Goal: Task Accomplishment & Management: Manage account settings

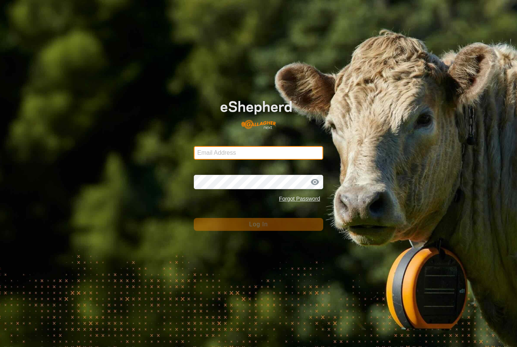
click at [240, 153] on input "Email Address" at bounding box center [258, 153] width 129 height 14
type input "[EMAIL_ADDRESS][DOMAIN_NAME]"
click at [259, 224] on button "Log In" at bounding box center [258, 224] width 129 height 13
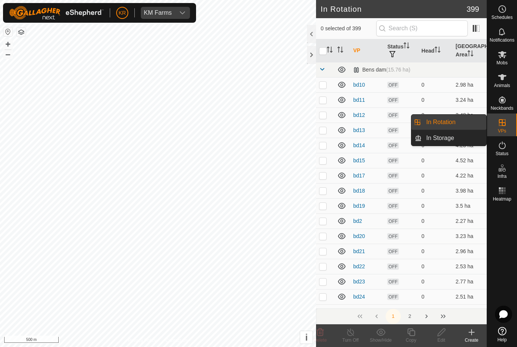
click at [467, 125] on link "In Rotation" at bounding box center [454, 122] width 65 height 15
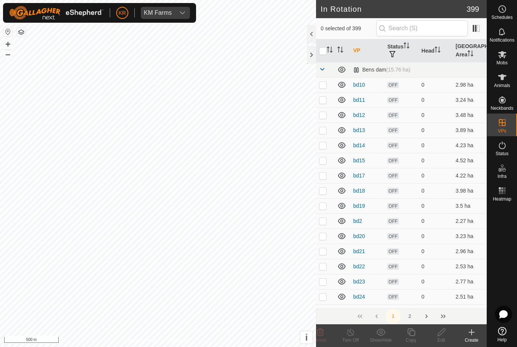
click at [450, 123] on td "0" at bounding box center [436, 130] width 34 height 15
click at [434, 29] on input "text" at bounding box center [422, 28] width 92 height 16
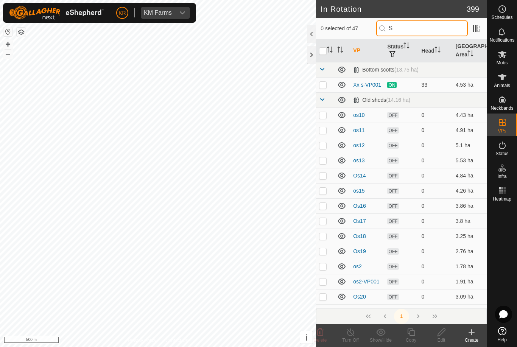
type input "S"
click at [322, 83] on p-checkbox at bounding box center [323, 85] width 8 height 6
checkbox input "true"
click at [409, 335] on icon at bounding box center [411, 332] width 9 height 9
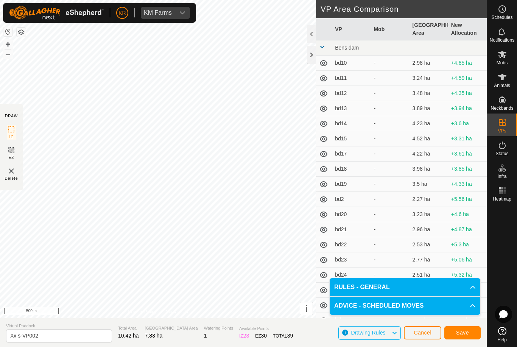
click at [467, 335] on span "Save" at bounding box center [462, 333] width 13 height 6
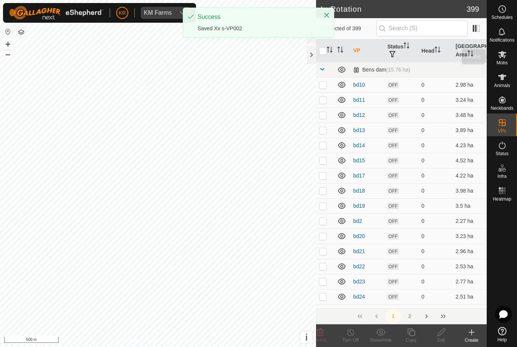
click at [505, 64] on span "Mobs" at bounding box center [502, 63] width 11 height 5
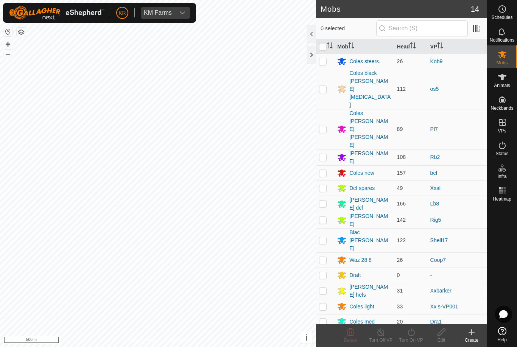
click at [327, 253] on td at bounding box center [325, 260] width 18 height 15
checkbox input "true"
click at [415, 335] on icon at bounding box center [411, 332] width 9 height 9
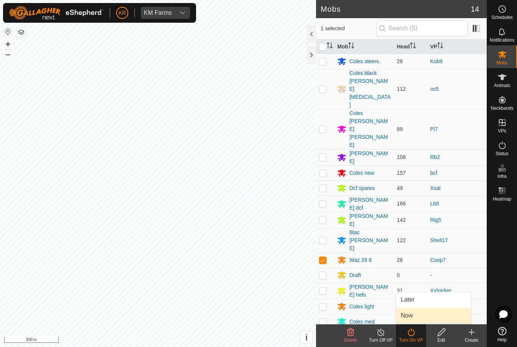
click at [412, 318] on span "Now" at bounding box center [407, 315] width 12 height 9
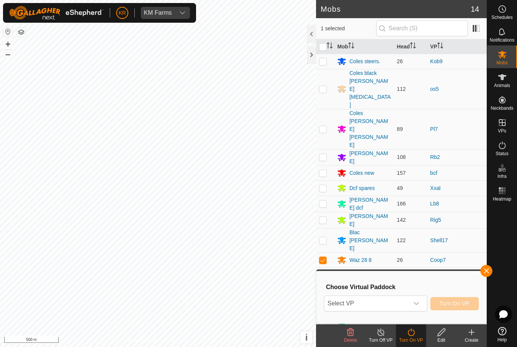
click at [408, 302] on span "Select VP" at bounding box center [366, 303] width 84 height 15
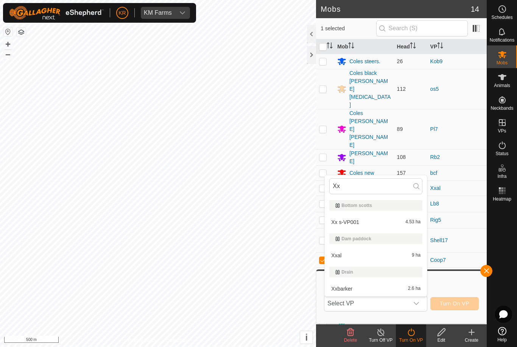
type input "X"
type input "Xx"
click at [359, 223] on span "Xx s-VP002" at bounding box center [345, 222] width 28 height 5
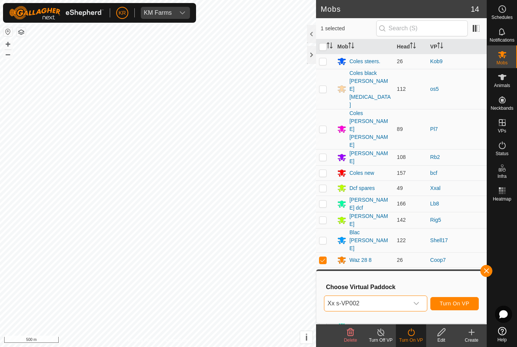
click at [448, 306] on span "Turn On VP" at bounding box center [455, 304] width 30 height 6
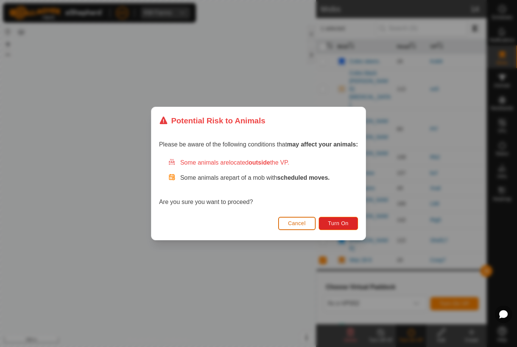
click at [343, 227] on button "Turn On" at bounding box center [338, 223] width 39 height 13
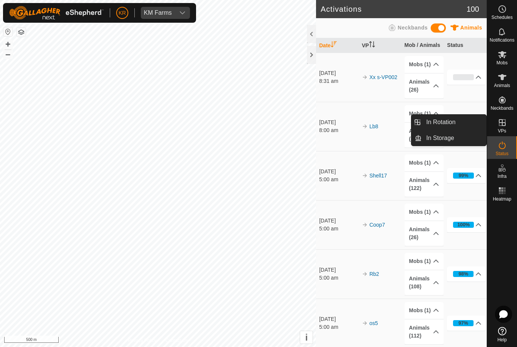
click at [459, 121] on link "In Rotation" at bounding box center [454, 122] width 65 height 15
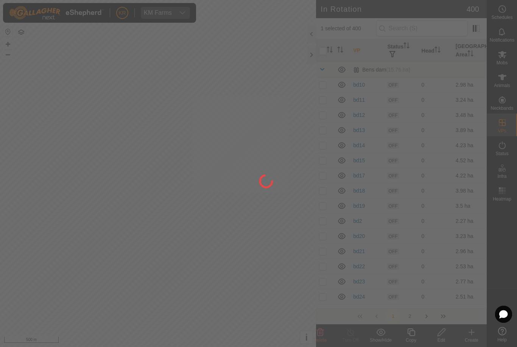
click at [452, 124] on div at bounding box center [258, 173] width 517 height 347
click at [420, 30] on div at bounding box center [258, 173] width 517 height 347
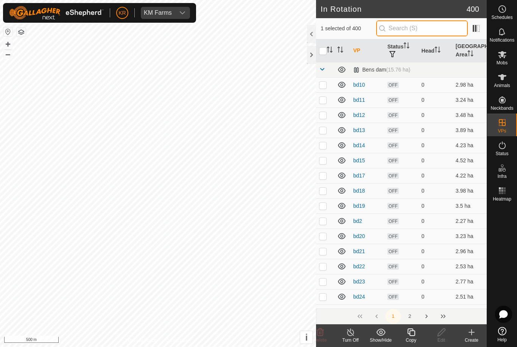
type input "-"
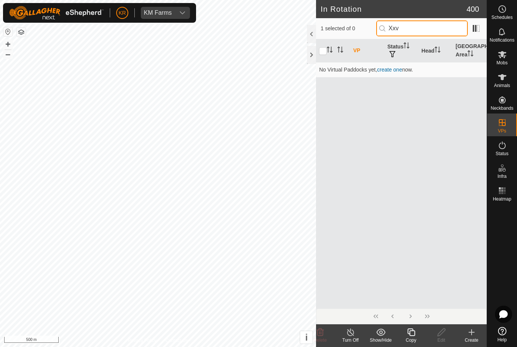
type input "Xx"
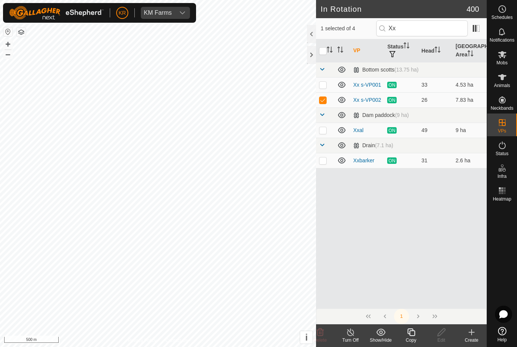
click at [410, 337] on div "Copy" at bounding box center [411, 340] width 30 height 7
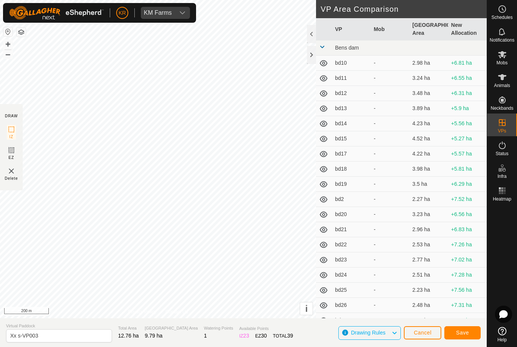
click at [460, 332] on span "Save" at bounding box center [462, 333] width 13 height 6
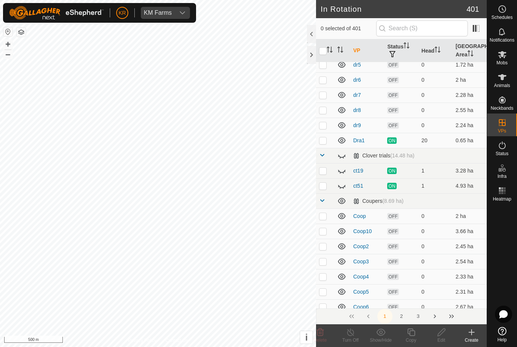
scroll to position [1355, 0]
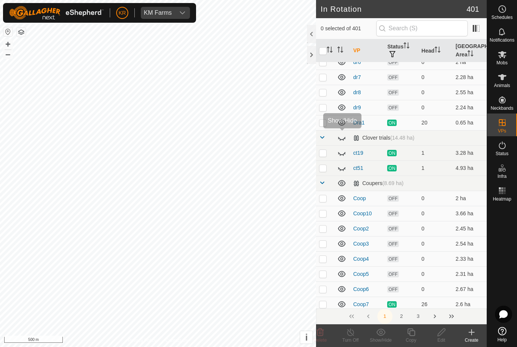
click at [346, 139] on icon at bounding box center [341, 137] width 9 height 9
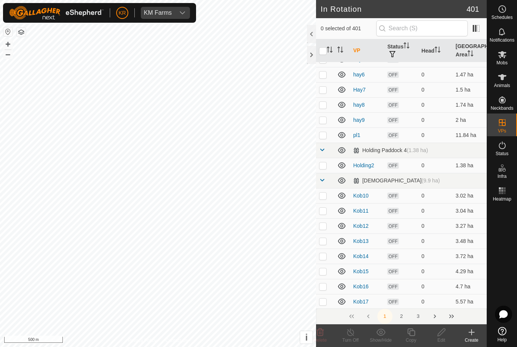
scroll to position [2585, 0]
click at [324, 165] on p-checkbox at bounding box center [323, 165] width 8 height 6
checkbox input "true"
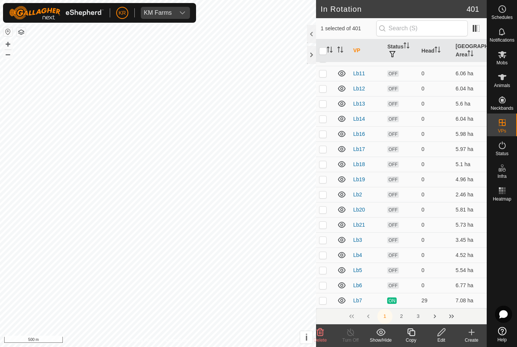
scroll to position [2994, 0]
click at [402, 316] on button "2" at bounding box center [401, 316] width 15 height 15
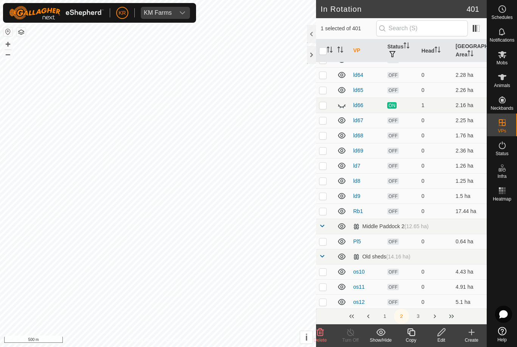
scroll to position [950, 0]
click at [341, 105] on icon at bounding box center [341, 104] width 9 height 9
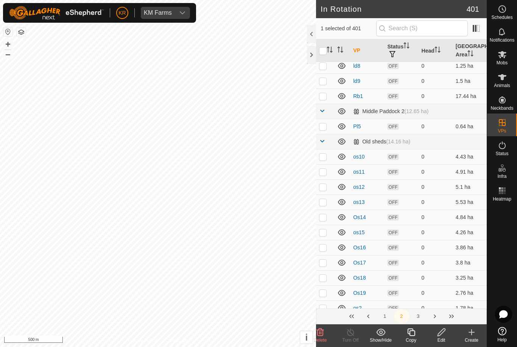
scroll to position [1066, 0]
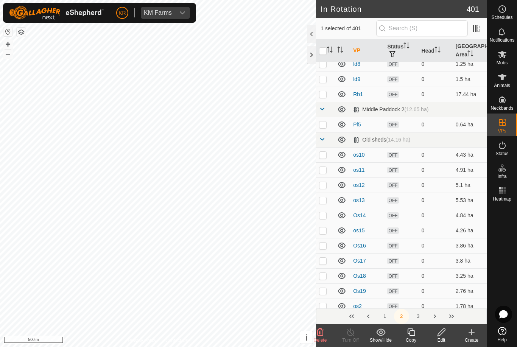
click at [324, 126] on p-checkbox at bounding box center [323, 125] width 8 height 6
checkbox input "true"
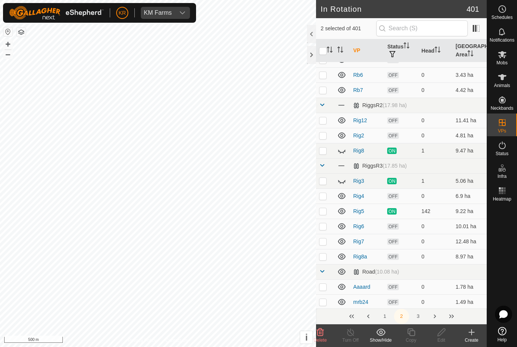
scroll to position [1890, 0]
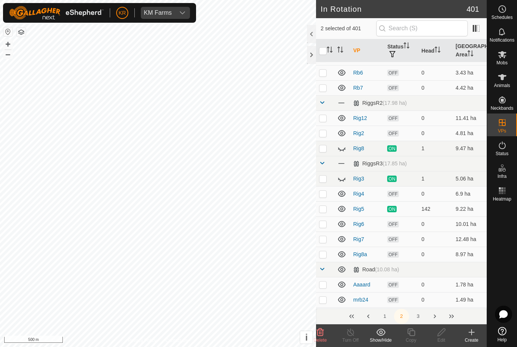
click at [345, 148] on icon at bounding box center [341, 148] width 9 height 9
click at [345, 176] on icon at bounding box center [341, 178] width 9 height 9
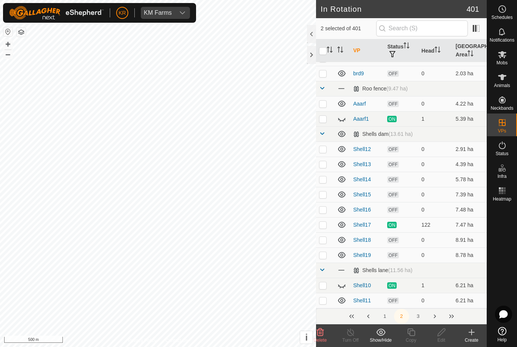
scroll to position [2979, 0]
click at [415, 316] on button "3" at bounding box center [418, 316] width 15 height 15
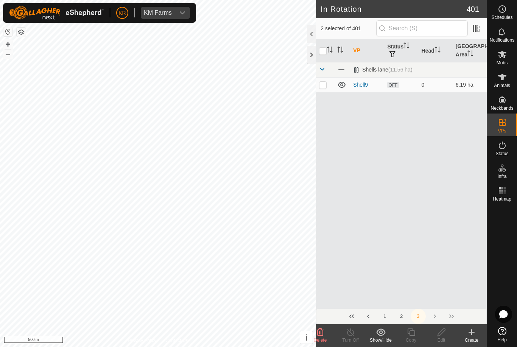
click at [324, 87] on p-checkbox at bounding box center [323, 85] width 8 height 6
checkbox input "true"
click at [401, 316] on button "2" at bounding box center [401, 316] width 15 height 15
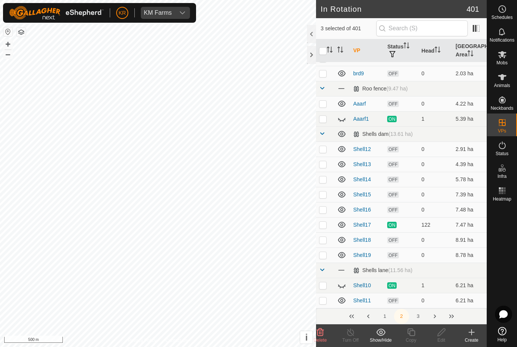
scroll to position [2979, 0]
click at [342, 122] on icon at bounding box center [341, 119] width 9 height 9
click at [326, 104] on p-checkbox at bounding box center [323, 104] width 8 height 6
checkbox input "true"
click at [324, 122] on p-checkbox at bounding box center [323, 119] width 8 height 6
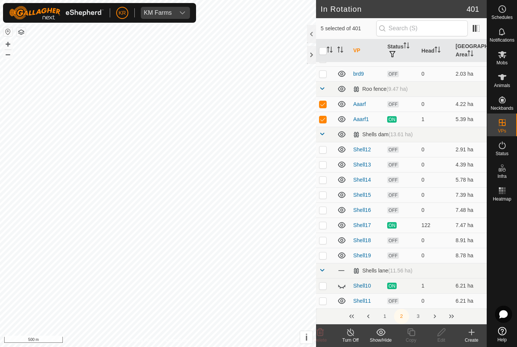
click at [325, 117] on p-checkbox at bounding box center [323, 119] width 8 height 6
click at [324, 126] on td at bounding box center [325, 119] width 18 height 15
checkbox input "true"
click at [348, 335] on icon at bounding box center [350, 333] width 7 height 8
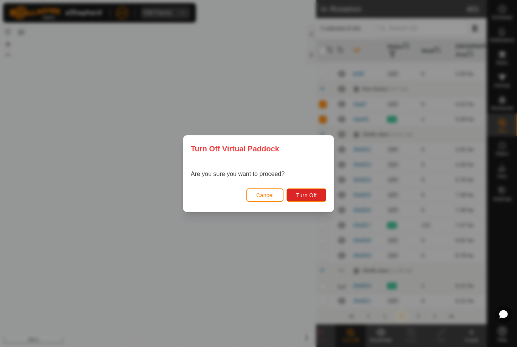
click at [316, 198] on span "Turn Off" at bounding box center [306, 195] width 21 height 6
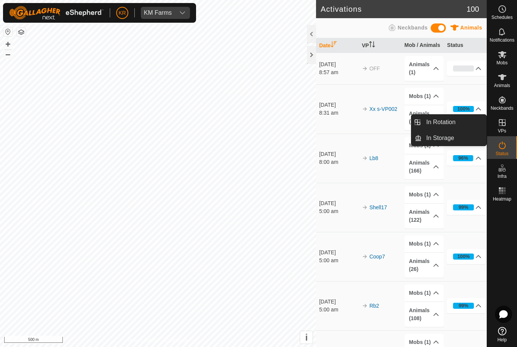
click at [461, 122] on link "In Rotation" at bounding box center [454, 122] width 65 height 15
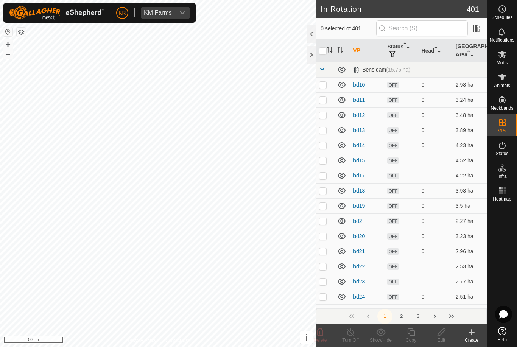
click at [463, 124] on link "In Rotation" at bounding box center [454, 122] width 65 height 15
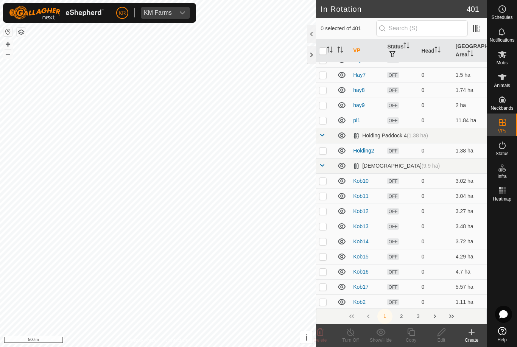
scroll to position [2612, 0]
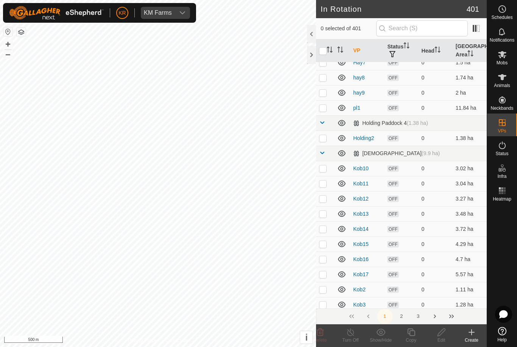
click at [326, 140] on p-checkbox at bounding box center [323, 138] width 8 height 6
checkbox input "true"
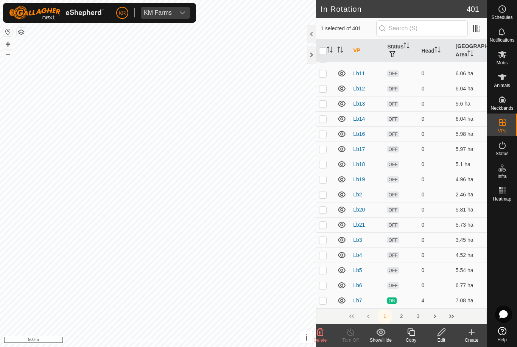
scroll to position [2994, 0]
click at [403, 316] on button "2" at bounding box center [401, 316] width 15 height 15
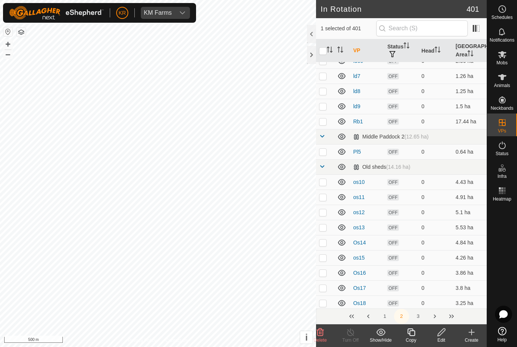
scroll to position [1040, 0]
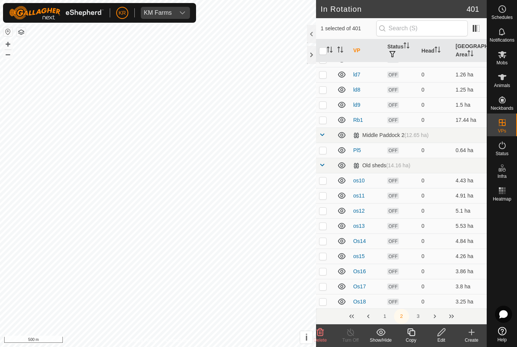
click at [321, 154] on td at bounding box center [325, 150] width 18 height 15
checkbox input "true"
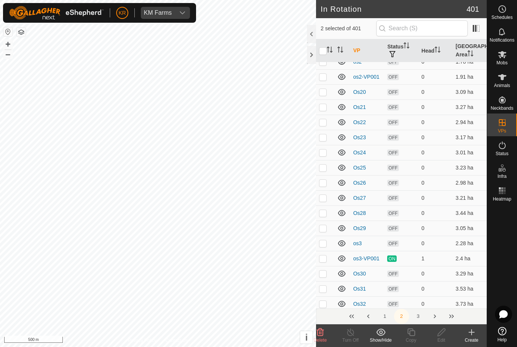
scroll to position [1305, 0]
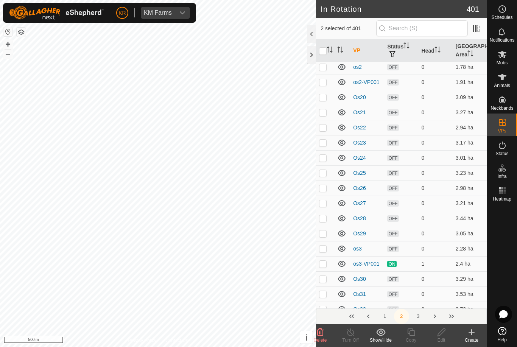
click at [326, 84] on p-checkbox at bounding box center [323, 82] width 8 height 6
checkbox input "true"
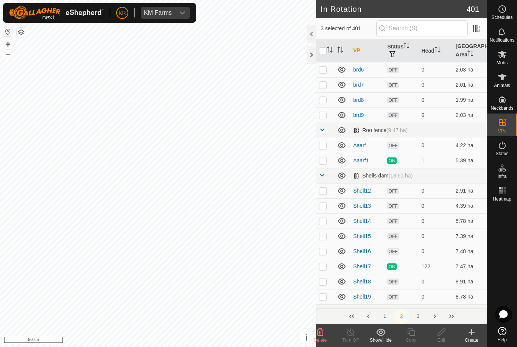
scroll to position [2938, 0]
click at [454, 188] on td "2.91 ha" at bounding box center [470, 190] width 34 height 15
click at [327, 152] on td at bounding box center [325, 145] width 18 height 15
checkbox input "true"
click at [325, 161] on p-checkbox at bounding box center [323, 160] width 8 height 6
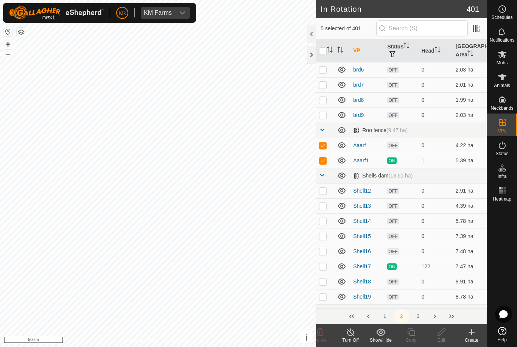
click at [321, 165] on td at bounding box center [325, 160] width 18 height 15
checkbox input "false"
click at [323, 332] on icon at bounding box center [320, 333] width 7 height 8
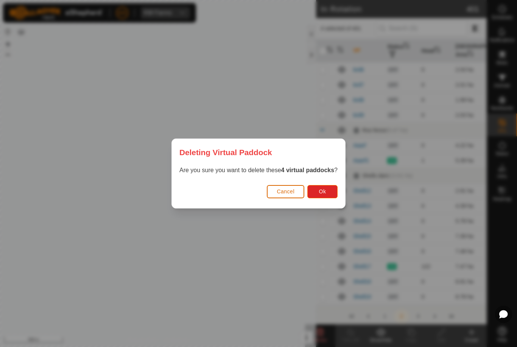
click at [331, 195] on button "Ok" at bounding box center [322, 191] width 30 height 13
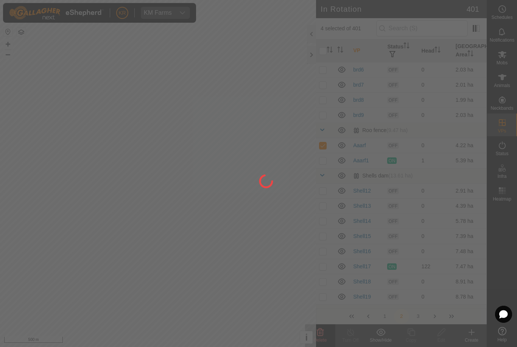
checkbox input "false"
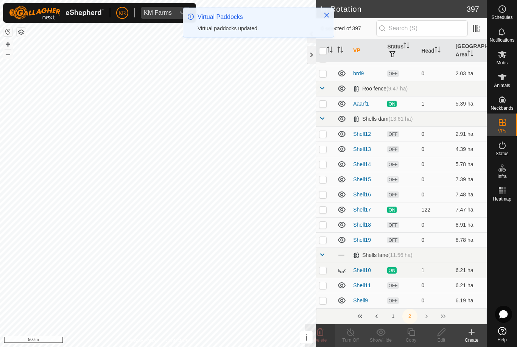
scroll to position [2918, 0]
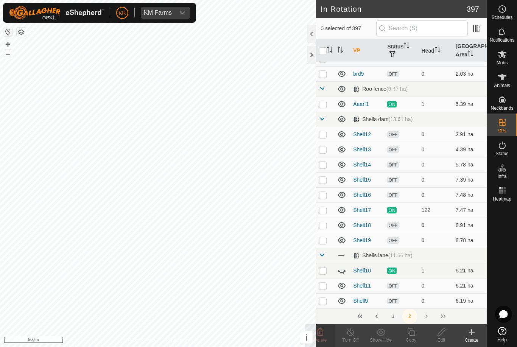
click at [326, 73] on p-checkbox at bounding box center [323, 74] width 8 height 6
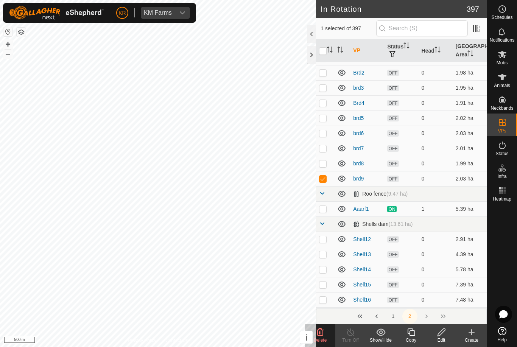
scroll to position [2871, 0]
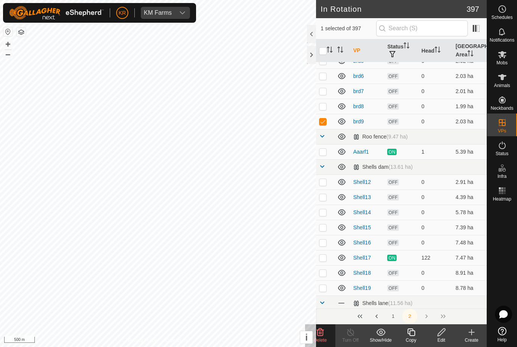
click at [368, 78] on td "brd6" at bounding box center [367, 76] width 34 height 15
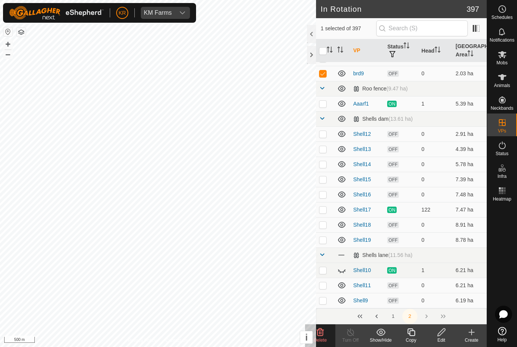
scroll to position [2918, 0]
click at [327, 77] on td at bounding box center [325, 73] width 18 height 15
checkbox input "false"
